Goal: Task Accomplishment & Management: Manage account settings

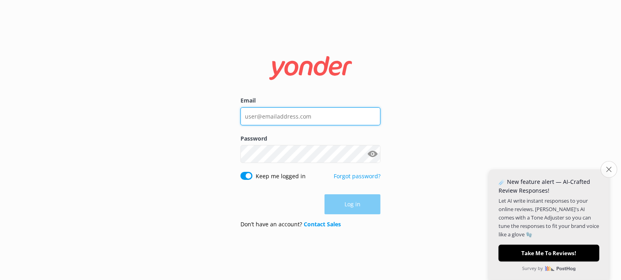
type input "[PERSON_NAME][EMAIL_ADDRESS][DOMAIN_NAME]"
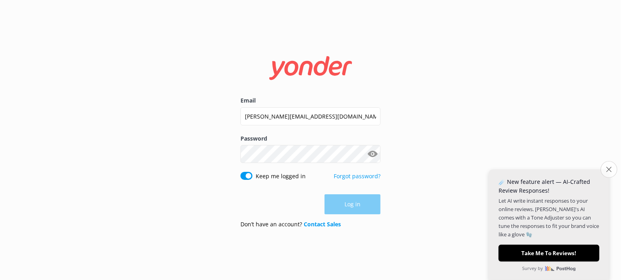
click at [606, 171] on button "Close survey" at bounding box center [609, 169] width 17 height 17
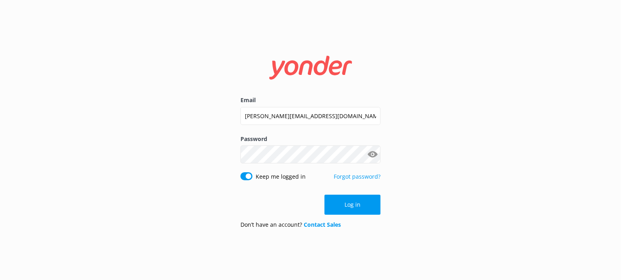
click at [338, 194] on form "Email [PERSON_NAME][EMAIL_ADDRESS][DOMAIN_NAME] Password Show password Keep me …" at bounding box center [311, 140] width 140 height 190
click at [346, 211] on button "Log in" at bounding box center [353, 205] width 56 height 20
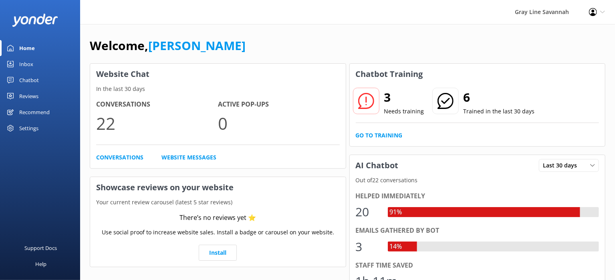
click at [370, 98] on icon at bounding box center [366, 101] width 16 height 16
